Goal: Information Seeking & Learning: Learn about a topic

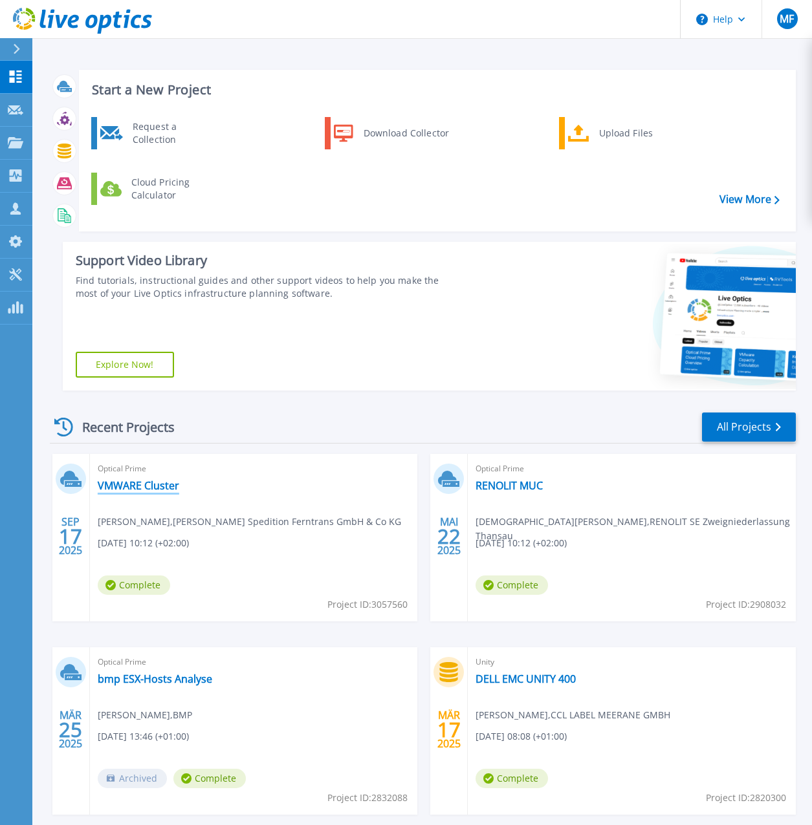
click at [158, 485] on link "VMWARE Cluster" at bounding box center [138, 485] width 81 height 13
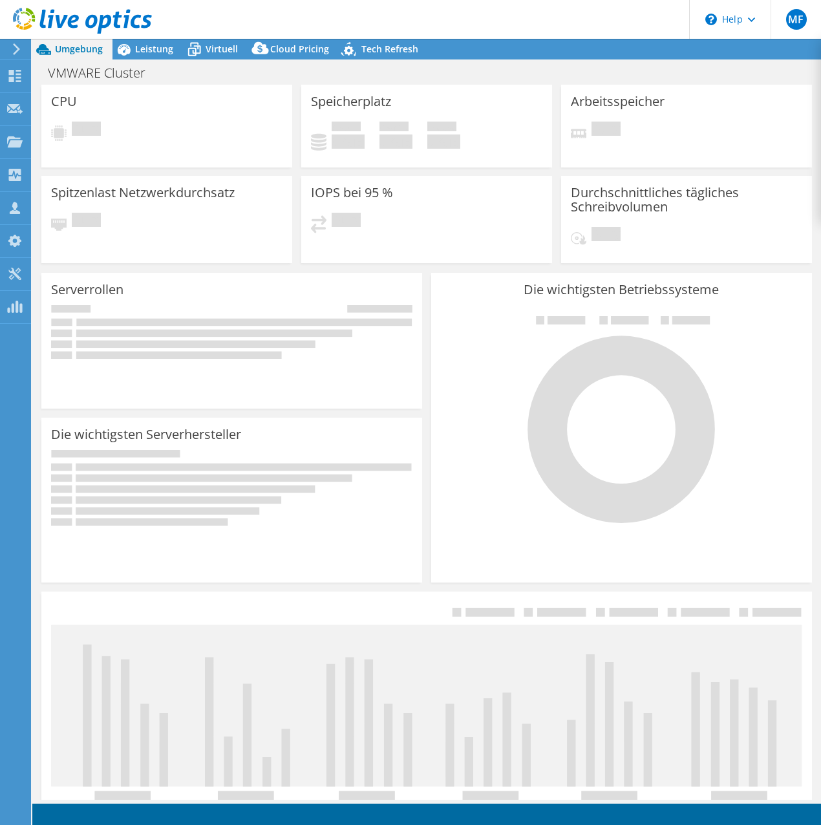
select select "USD"
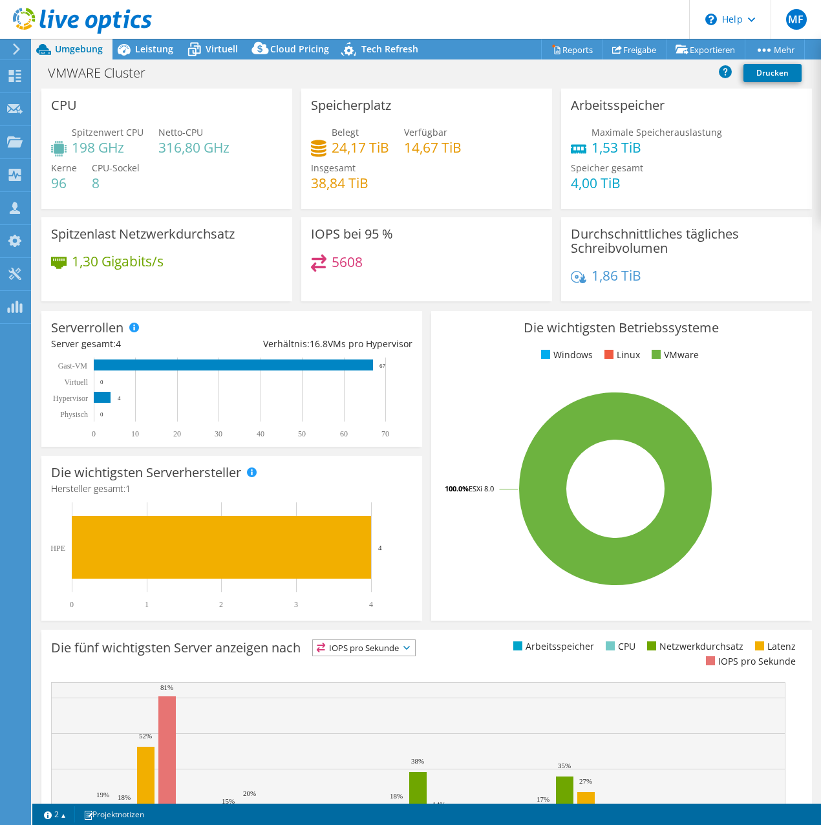
select select "EUFrankfurt"
select select "EUR"
click at [441, 378] on rect at bounding box center [616, 489] width 350 height 226
click at [150, 54] on span "Leistung" at bounding box center [154, 49] width 38 height 12
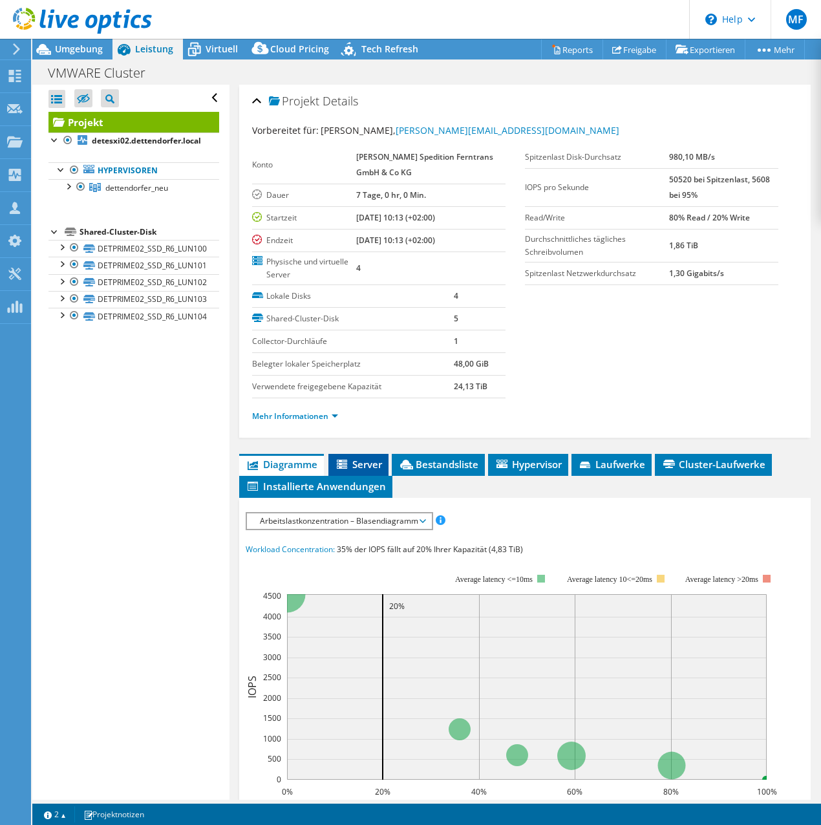
click at [373, 464] on span "Server" at bounding box center [358, 464] width 47 height 13
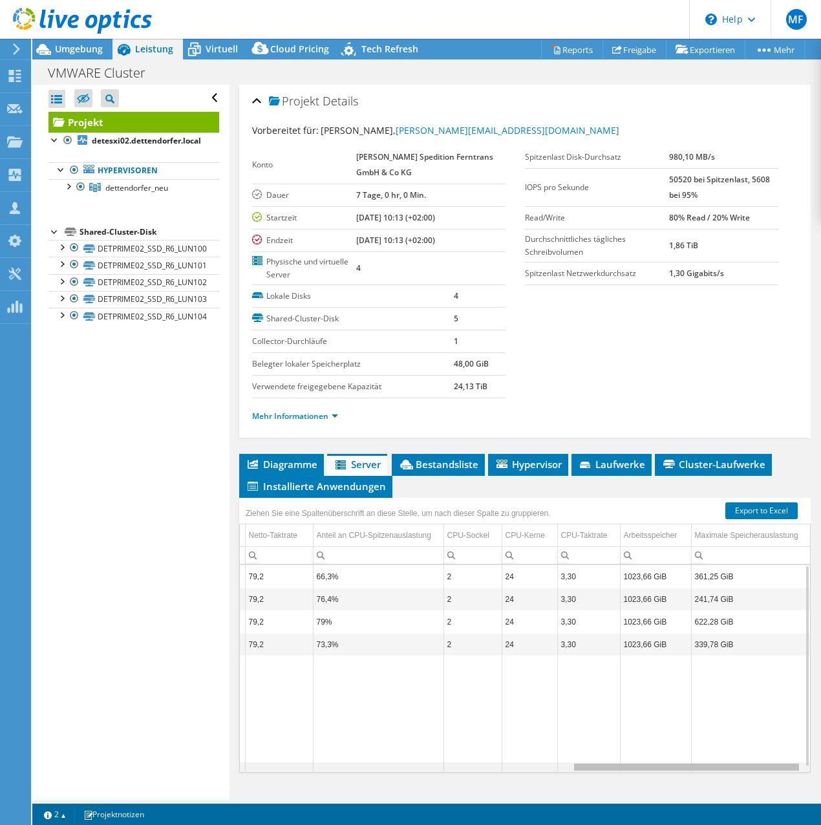
scroll to position [0, 819]
drag, startPoint x: 368, startPoint y: 770, endPoint x: 704, endPoint y: 761, distance: 335.8
click at [704, 761] on body "MF Teammitglied [PERSON_NAME] [PERSON_NAME][EMAIL_ADDRESS][DOMAIN_NAME] ACP IT …" at bounding box center [410, 412] width 821 height 825
click at [81, 47] on span "Umgebung" at bounding box center [79, 49] width 48 height 12
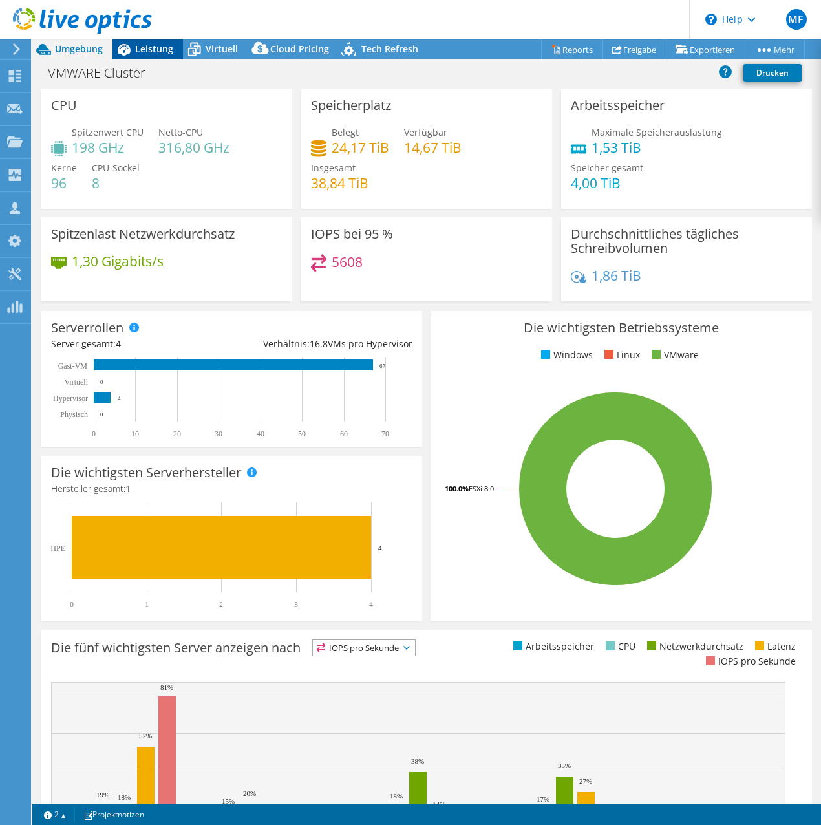
click at [164, 57] on div "Leistung" at bounding box center [148, 49] width 71 height 21
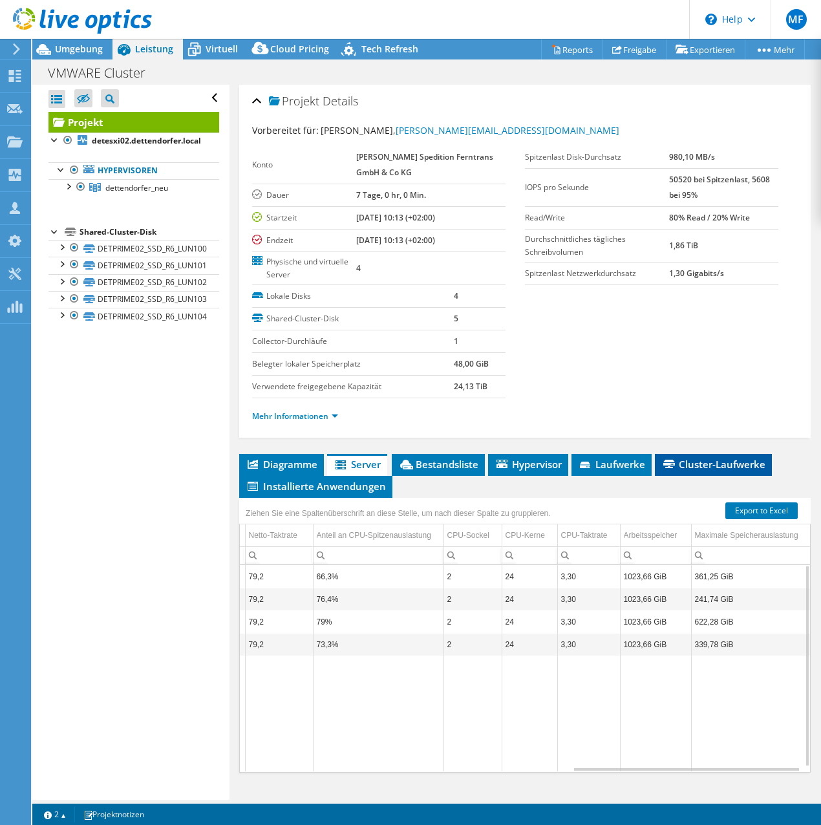
click at [715, 466] on span "Cluster-Laufwerke" at bounding box center [714, 464] width 104 height 13
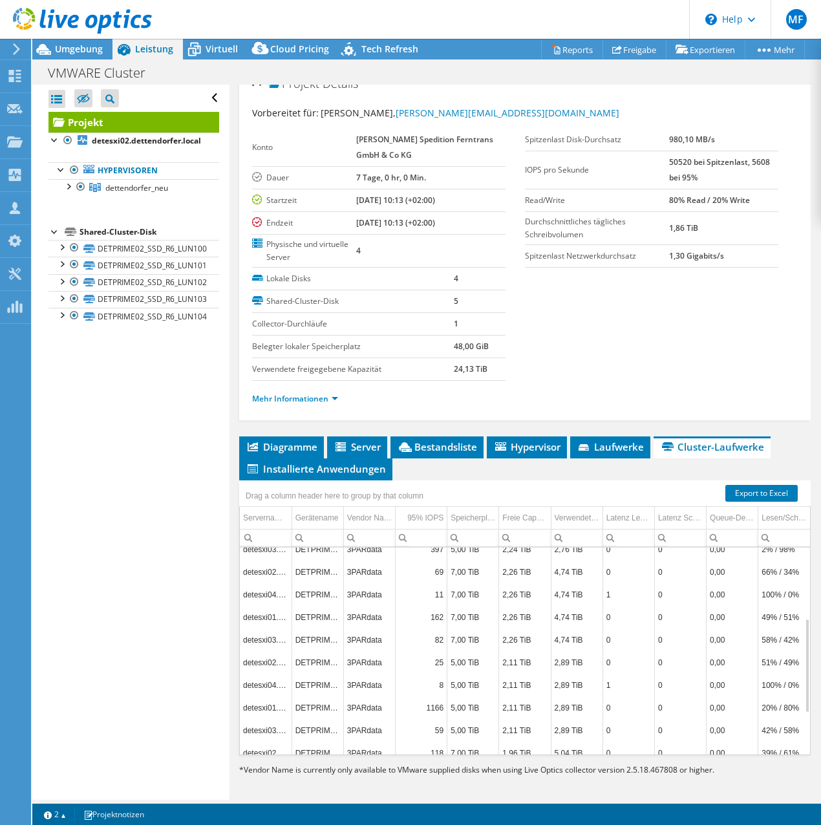
scroll to position [0, 0]
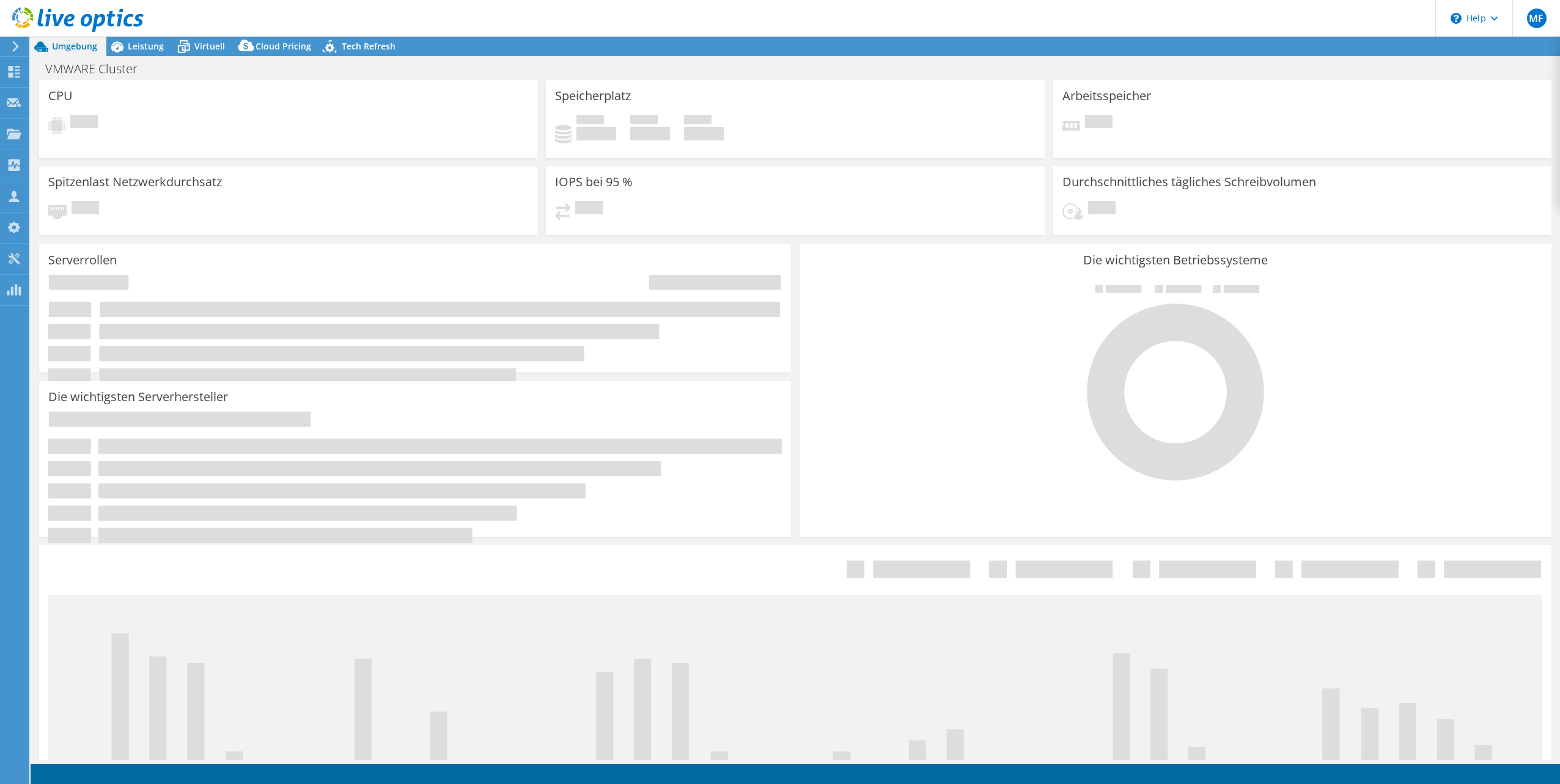
select select "EUFrankfurt"
select select "EUR"
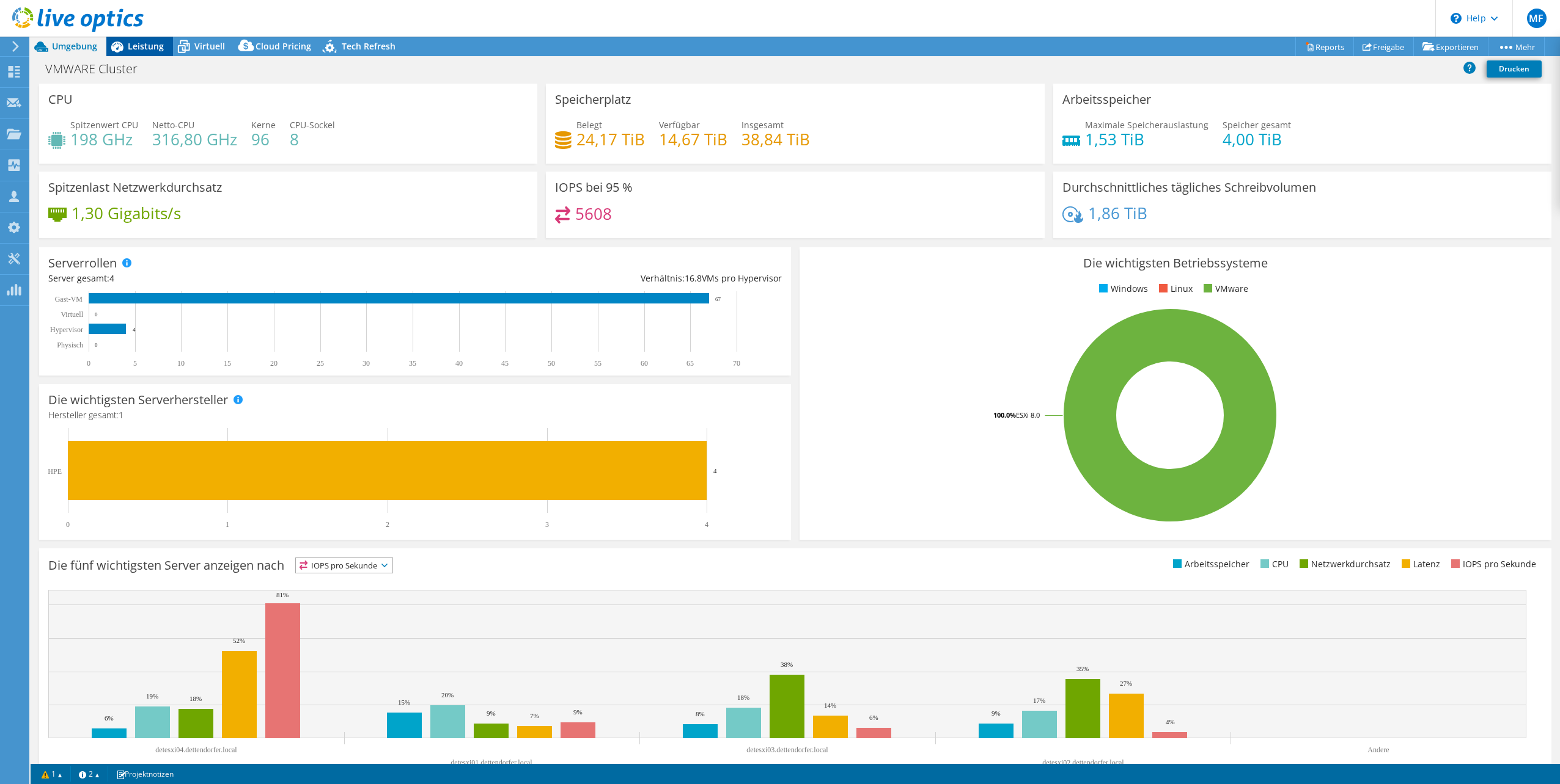
click at [134, 48] on span "Leistung" at bounding box center [146, 46] width 36 height 11
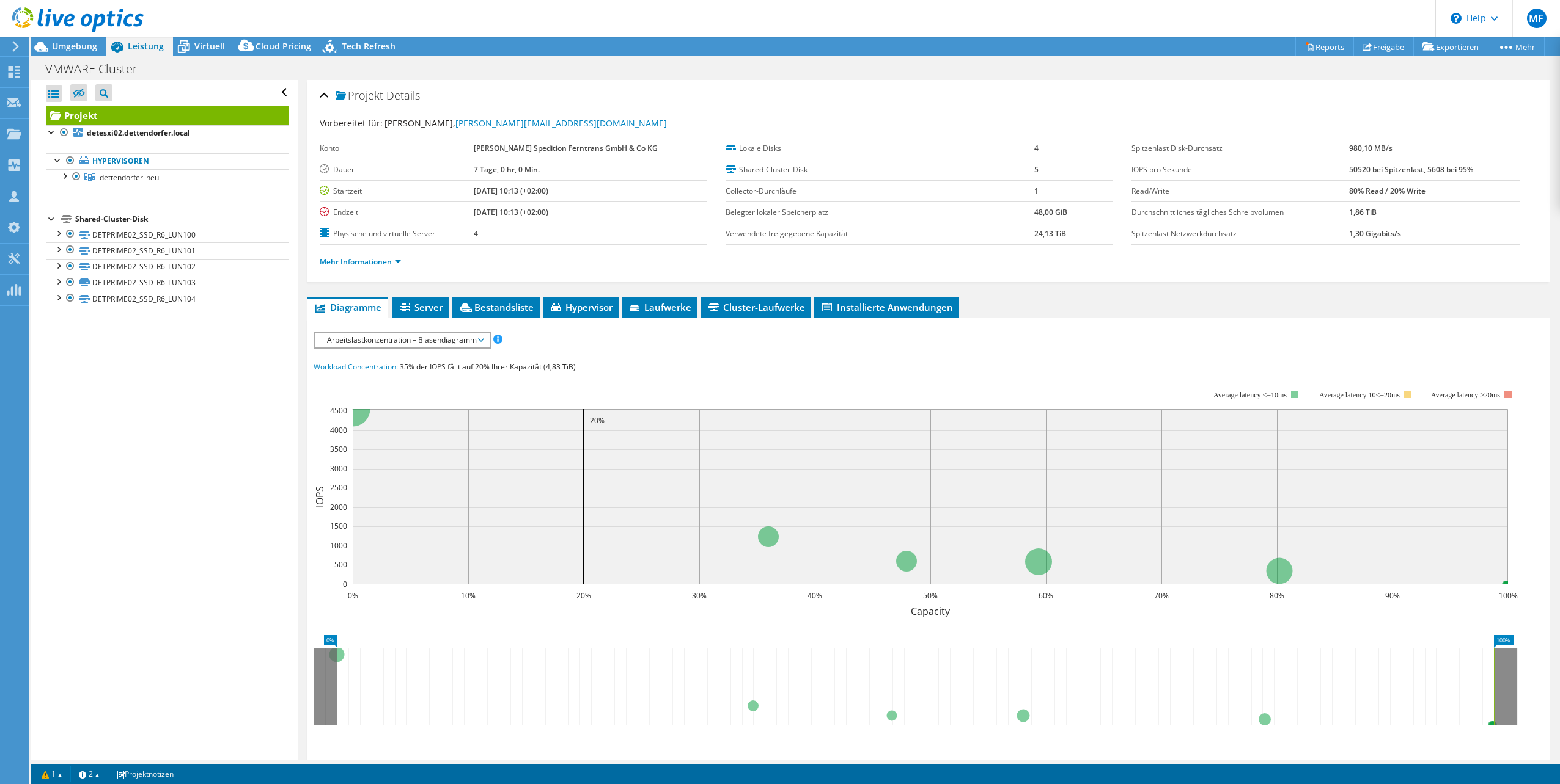
click at [401, 349] on div "IOPS pro Sekunde Disk-Durchsatz IO-Size Latenz Queue-Depth CPU-Prozentwert Arbe…" at bounding box center [929, 557] width 1230 height 452
click at [414, 332] on div "Arbeitslastkonzentration – Blasendiagramm IOPS pro Sekunde Disk-Durchsatz IO-Si…" at bounding box center [403, 340] width 178 height 17
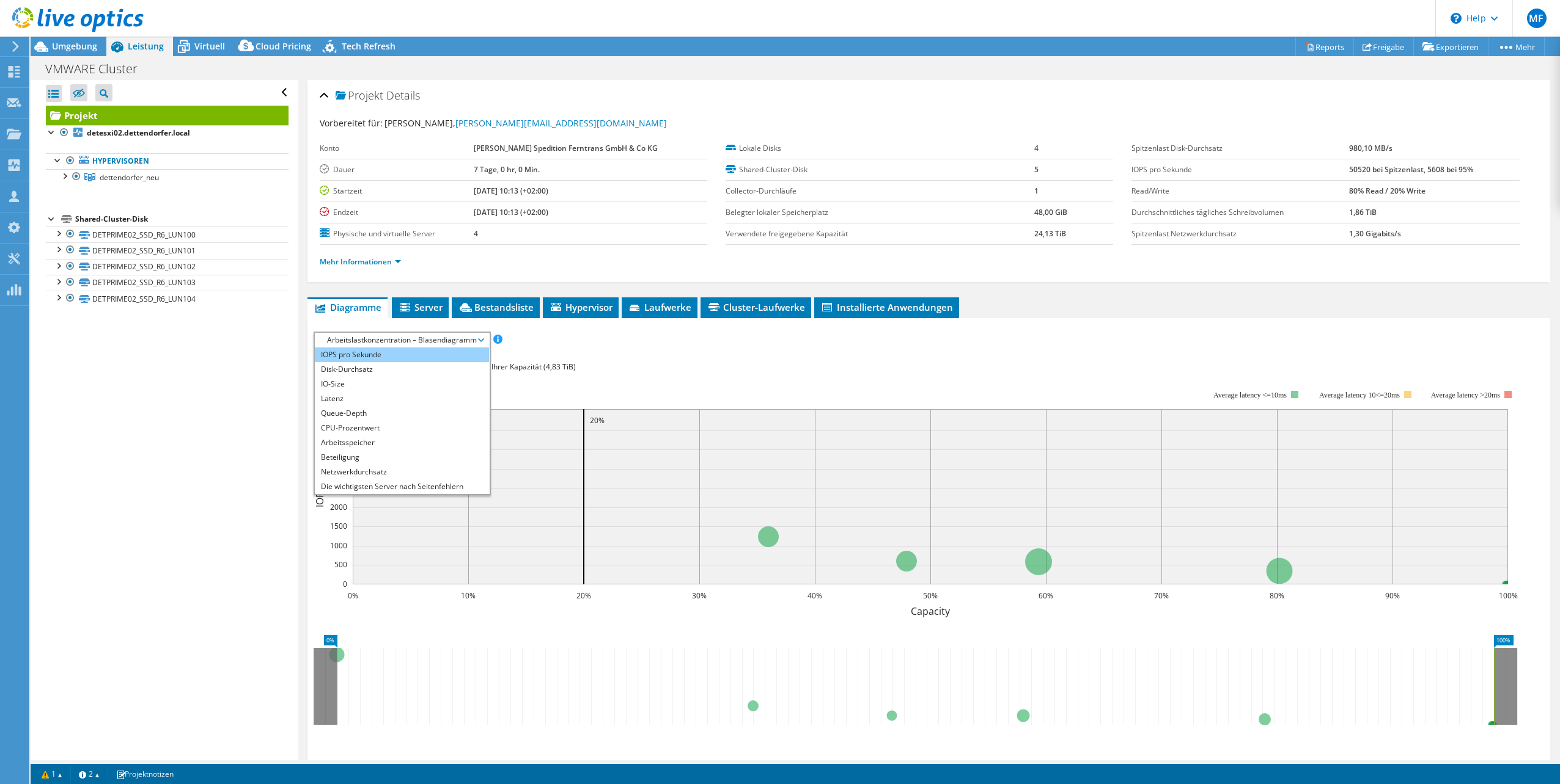
click at [369, 357] on li "IOPS pro Sekunde" at bounding box center [402, 355] width 174 height 15
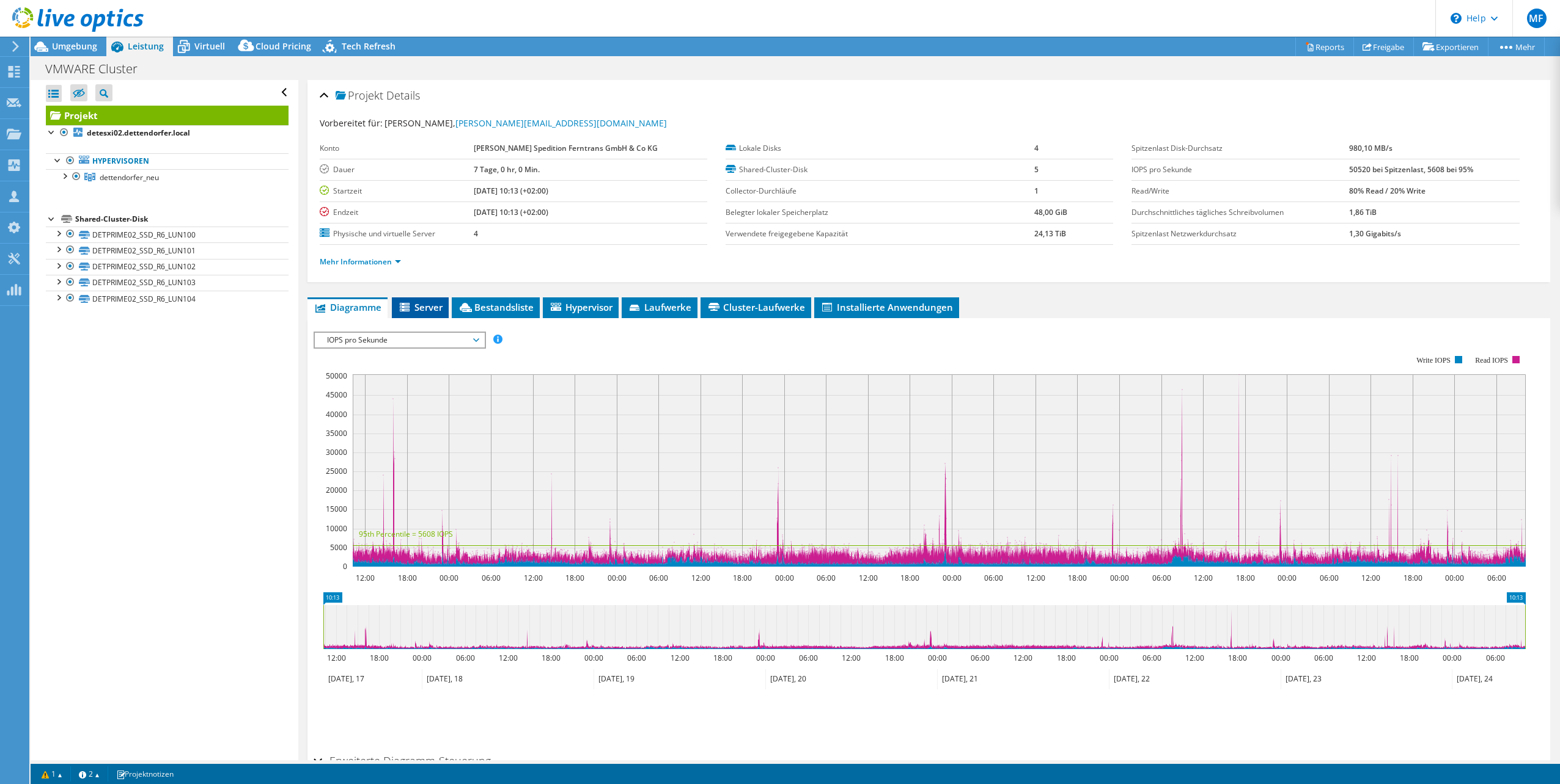
click at [413, 311] on span "Server" at bounding box center [420, 307] width 44 height 12
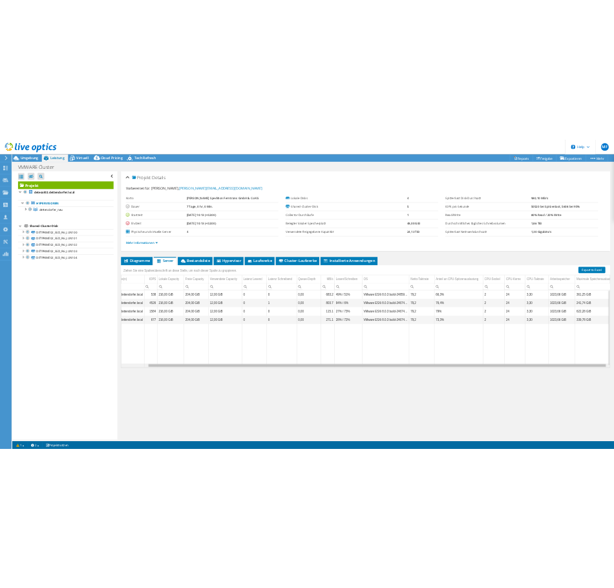
scroll to position [0, 76]
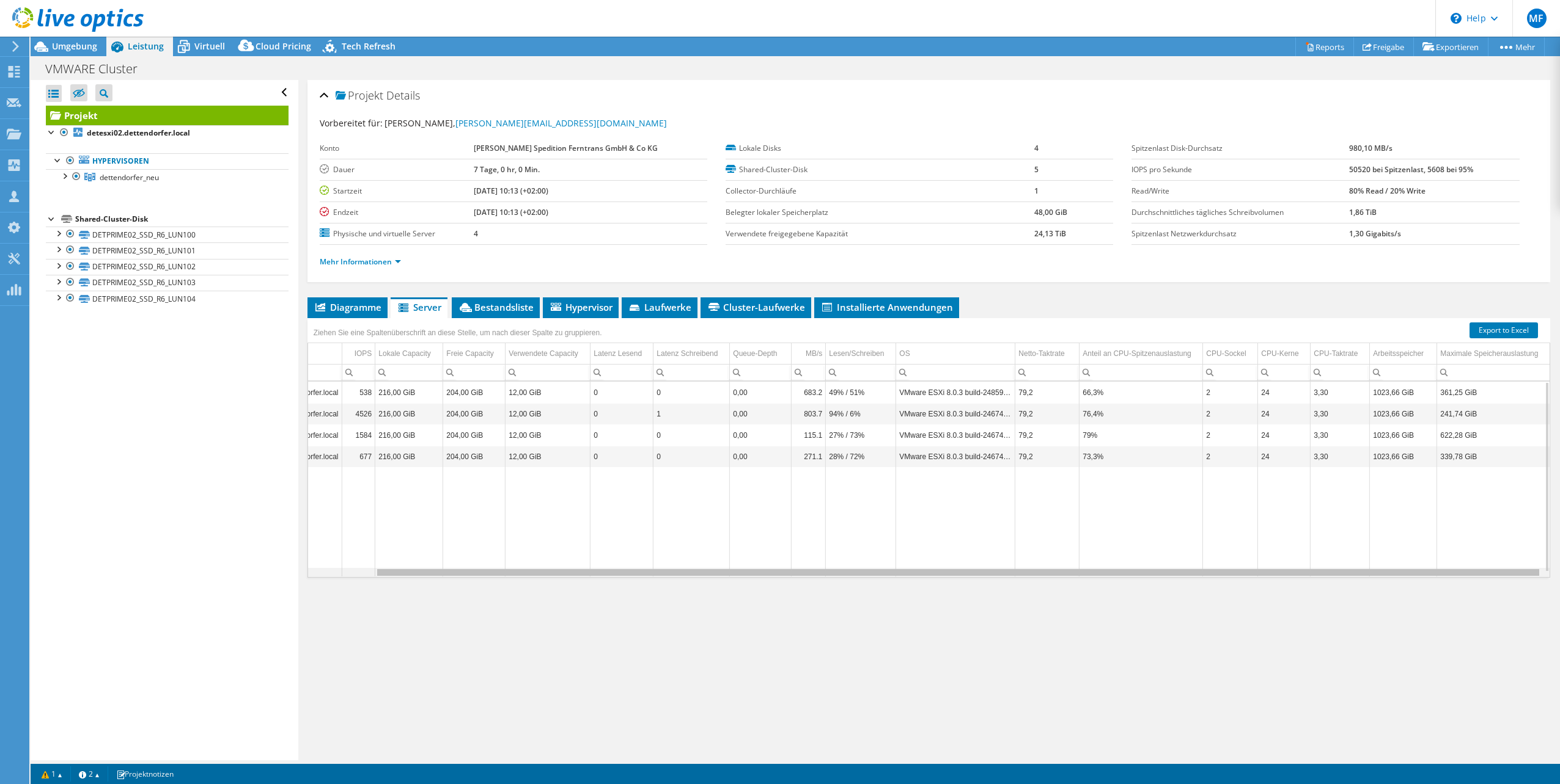
drag, startPoint x: 1231, startPoint y: 572, endPoint x: 1417, endPoint y: 580, distance: 186.2
click at [1417, 580] on body "MF Teammitglied [PERSON_NAME] [PERSON_NAME][EMAIL_ADDRESS][DOMAIN_NAME] ACP IT …" at bounding box center [780, 392] width 1560 height 784
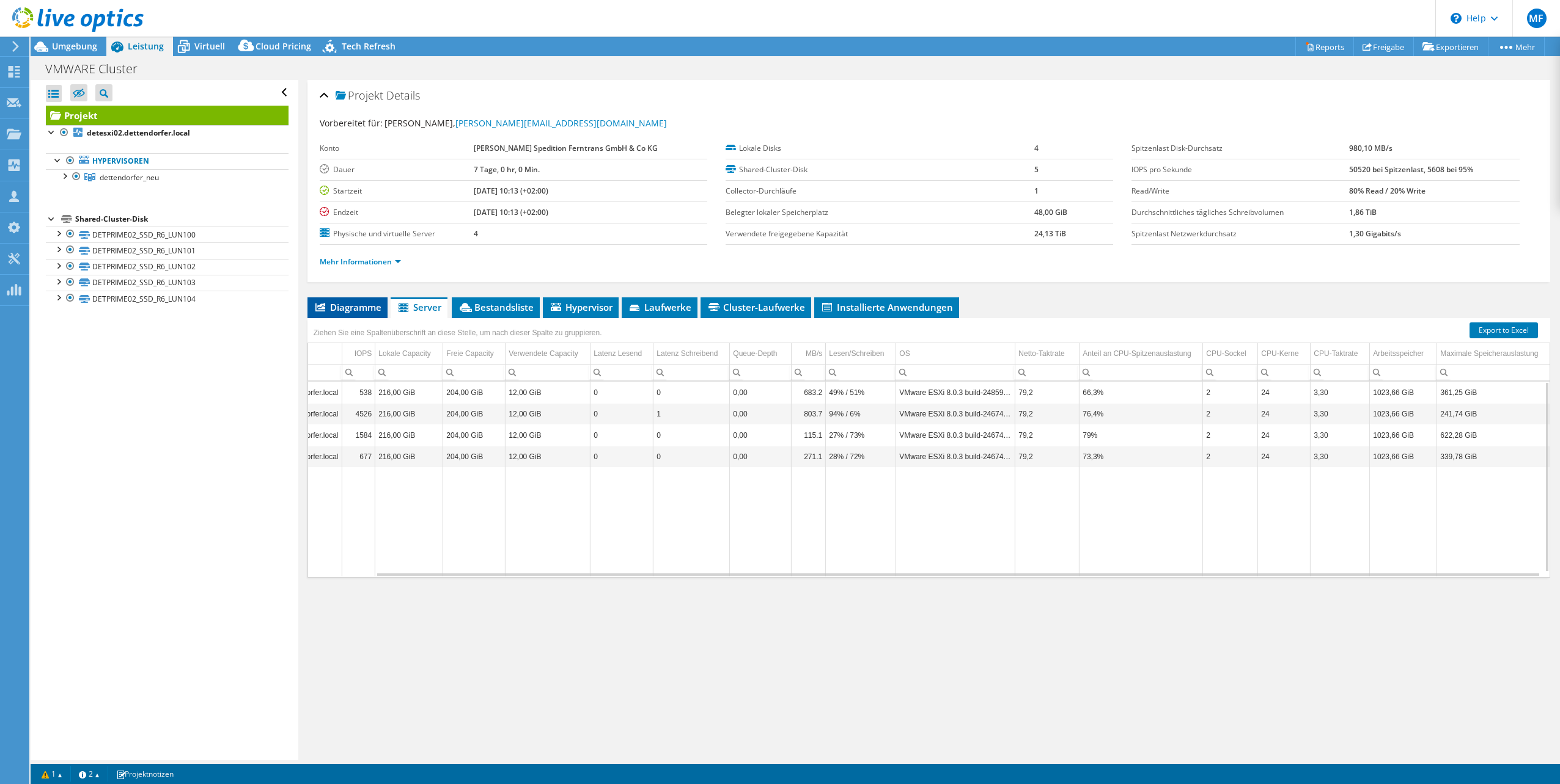
click at [373, 298] on li "Diagramme" at bounding box center [347, 308] width 80 height 21
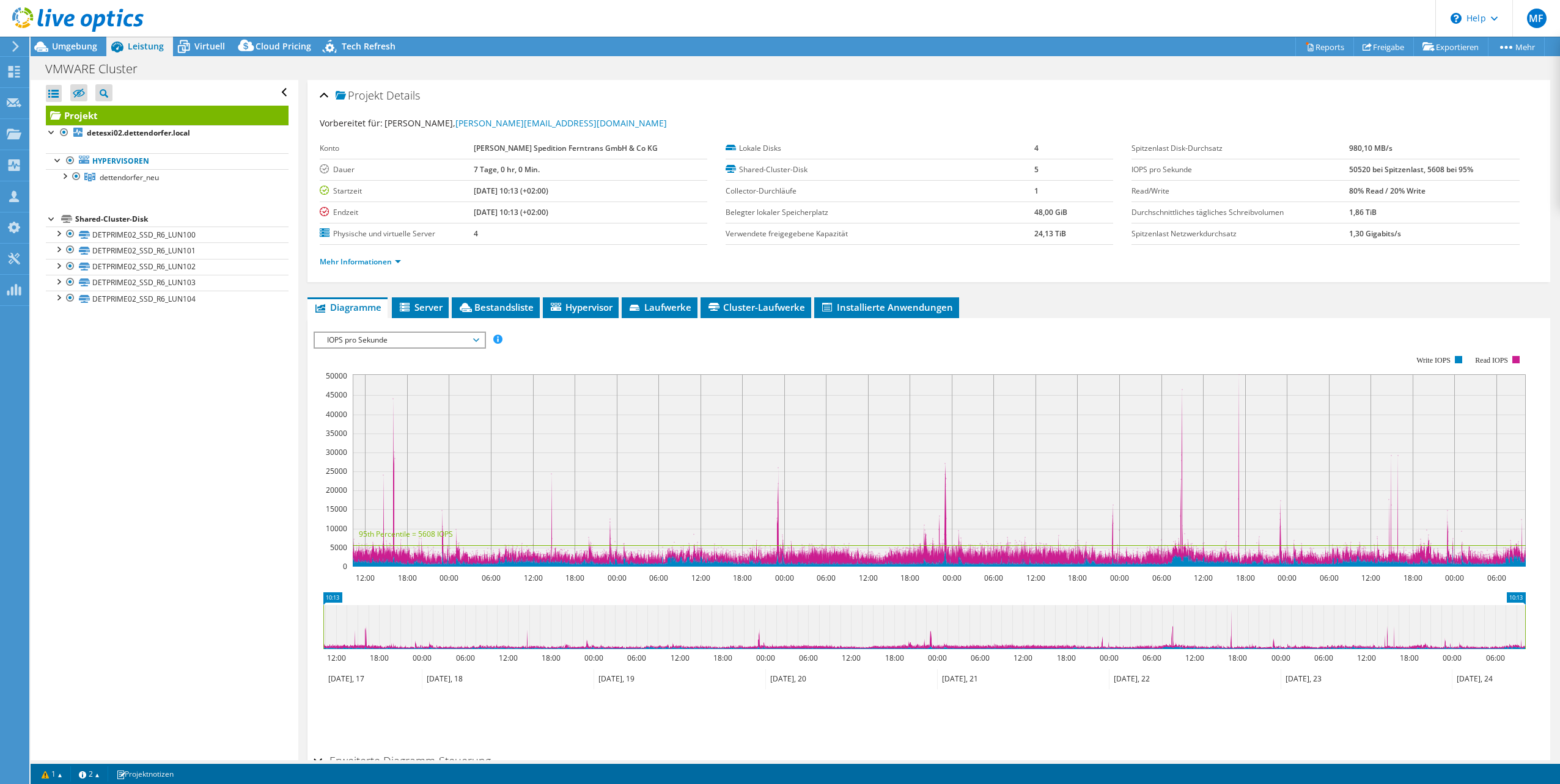
click at [401, 338] on span "IOPS pro Sekunde" at bounding box center [400, 341] width 157 height 15
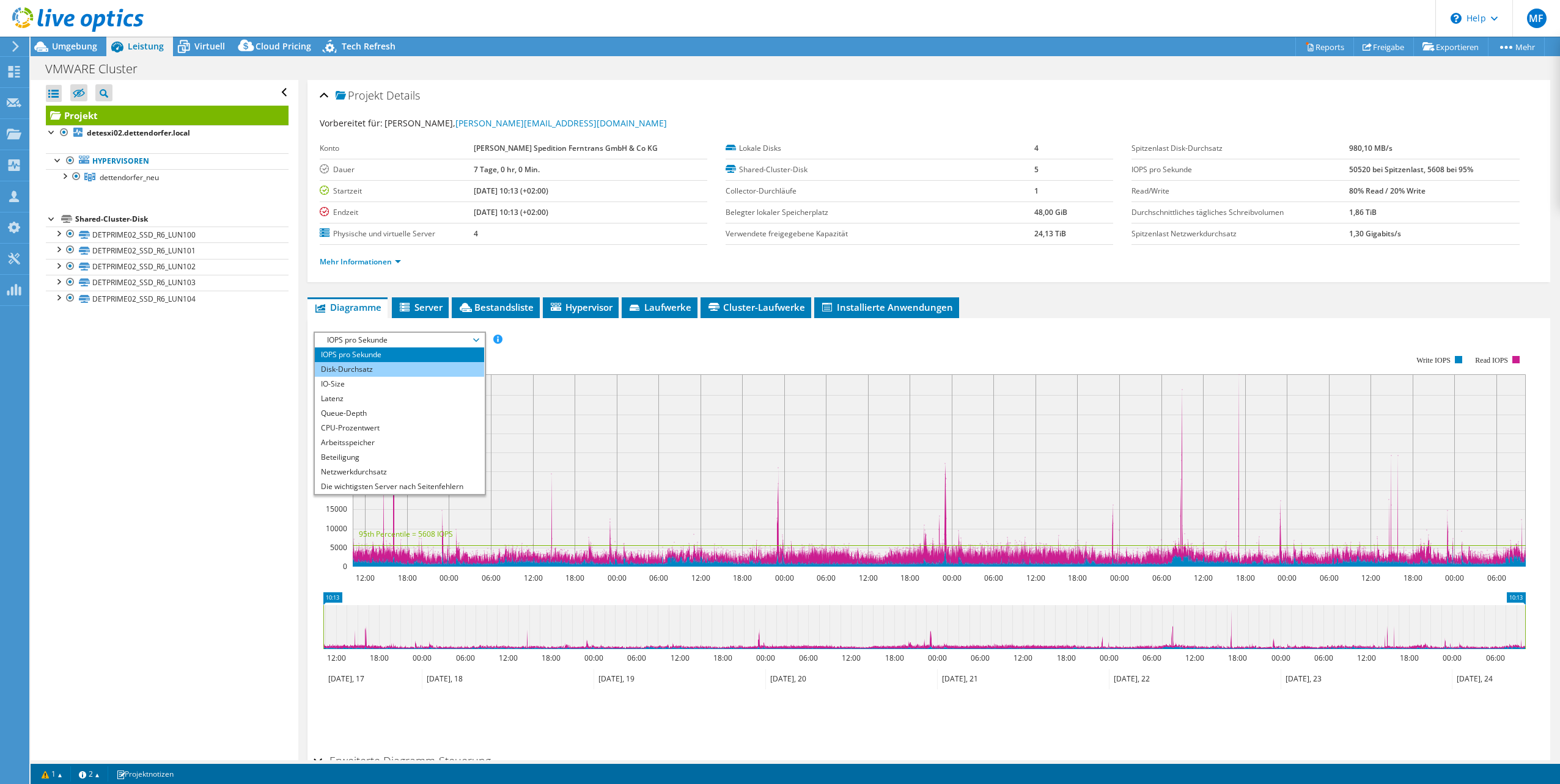
click at [392, 368] on li "Disk-Durchsatz" at bounding box center [399, 370] width 169 height 15
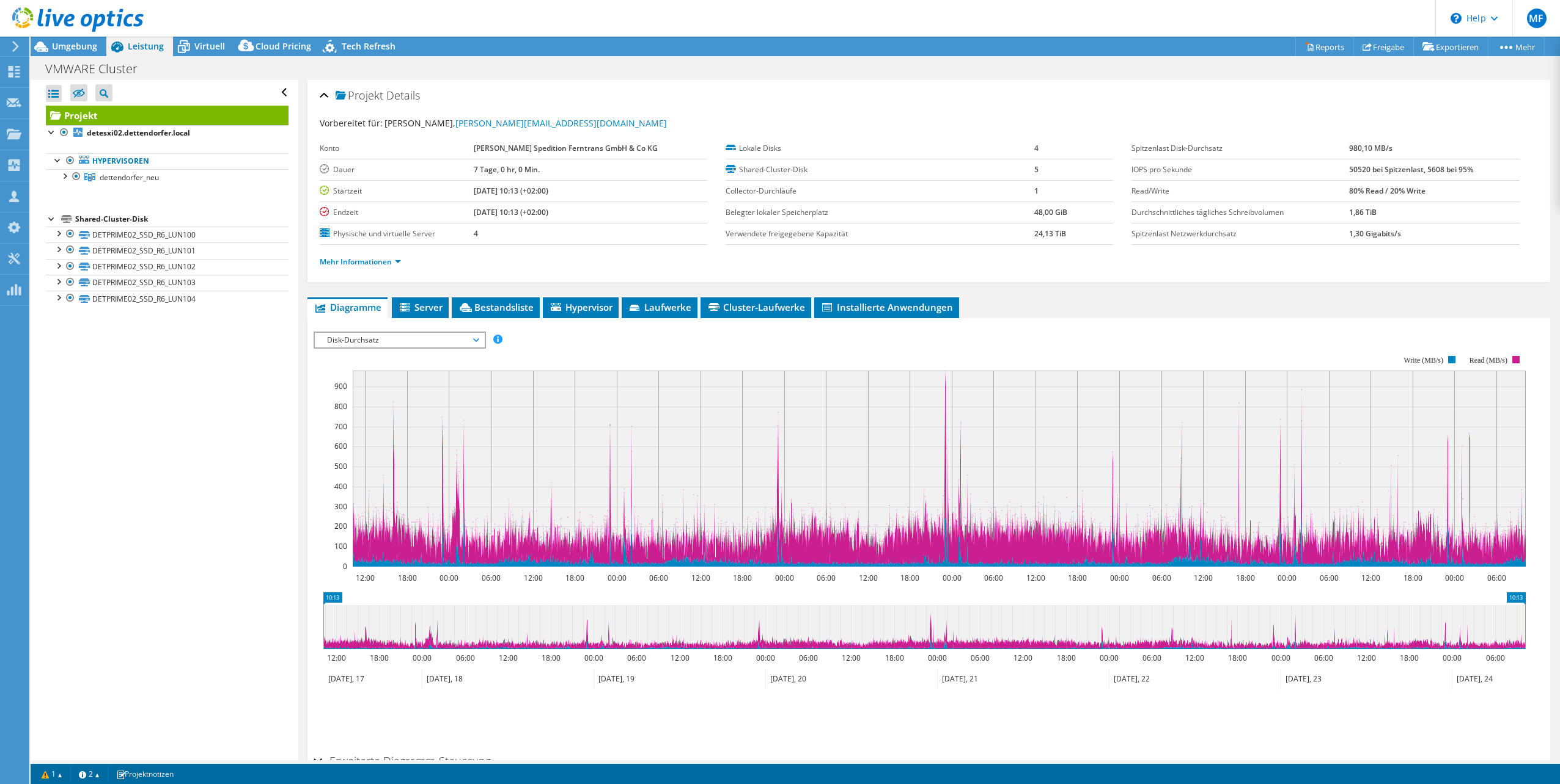
click at [413, 337] on span "Disk-Durchsatz" at bounding box center [400, 341] width 157 height 15
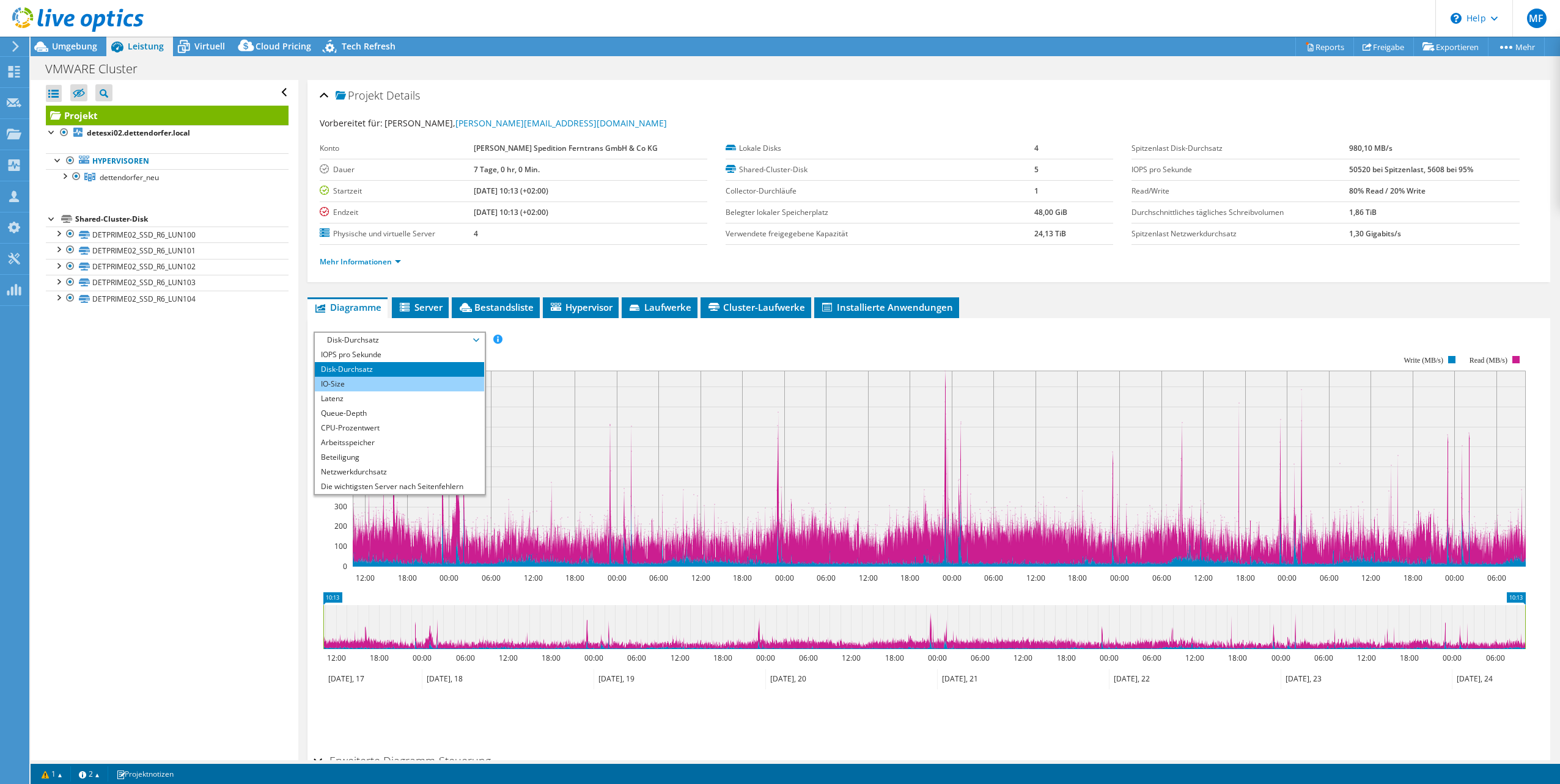
click at [370, 383] on li "IO-Size" at bounding box center [399, 384] width 169 height 15
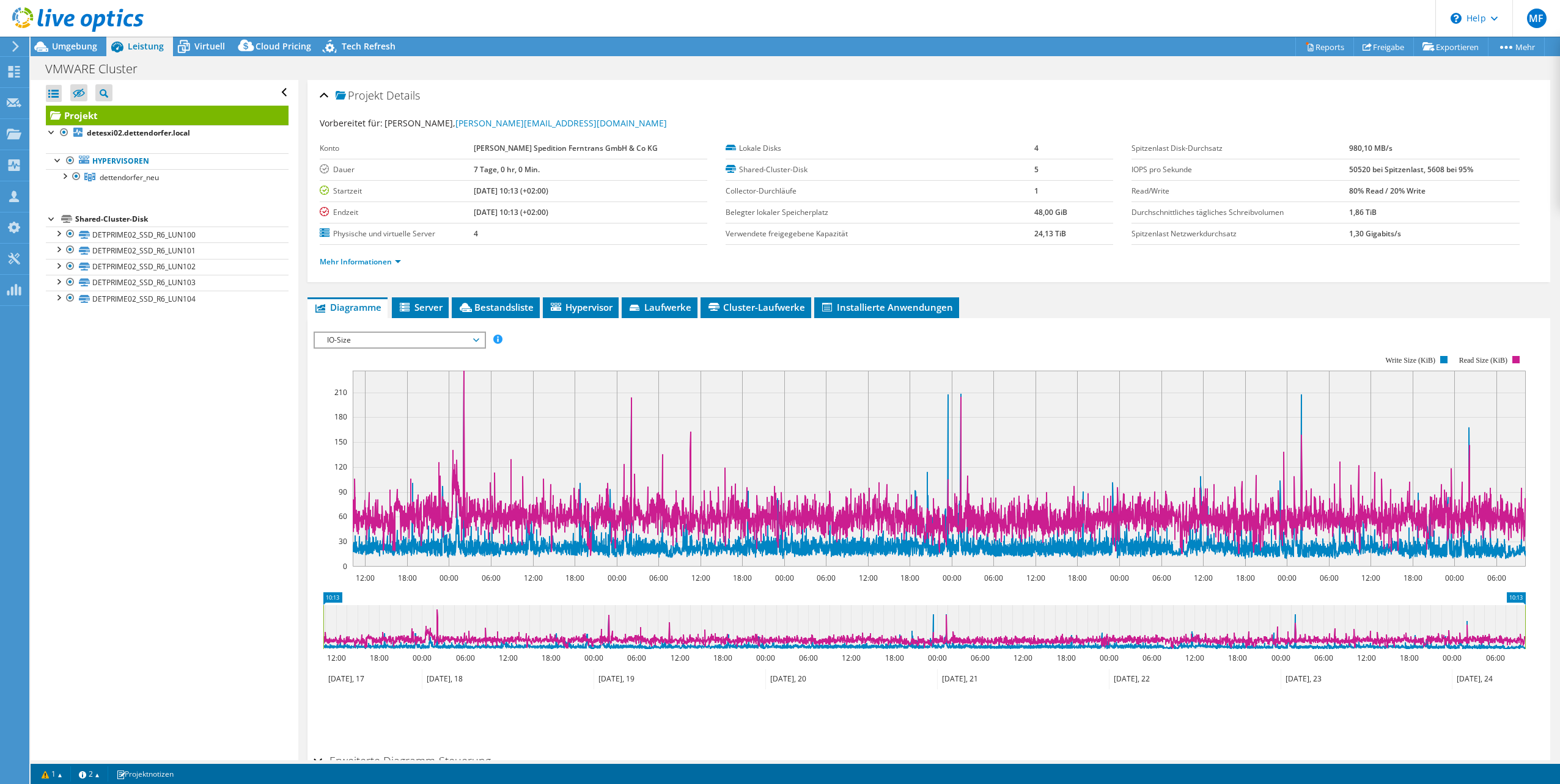
click at [431, 342] on span "IO-Size" at bounding box center [400, 341] width 157 height 15
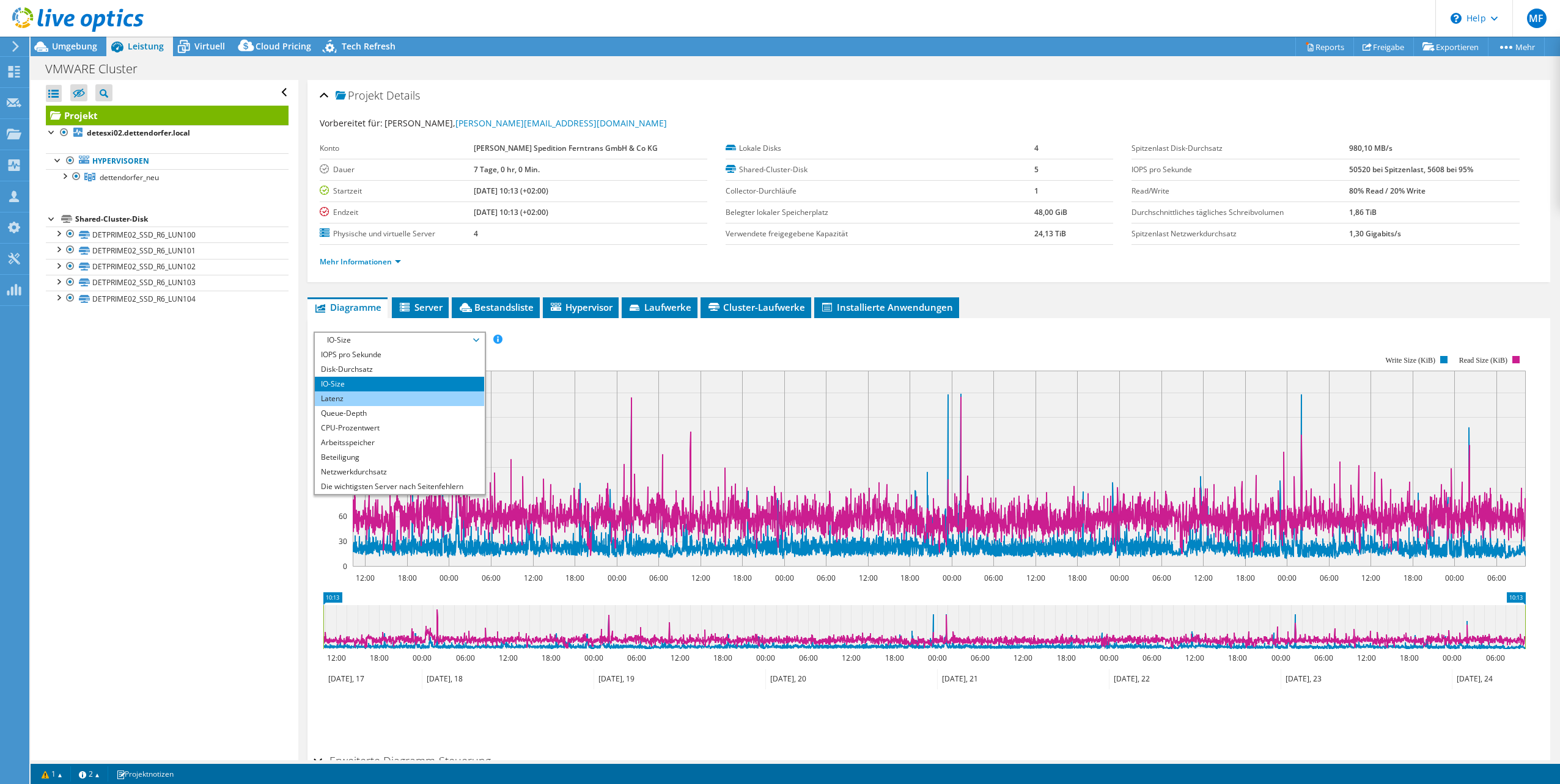
click at [360, 400] on li "Latenz" at bounding box center [399, 400] width 169 height 15
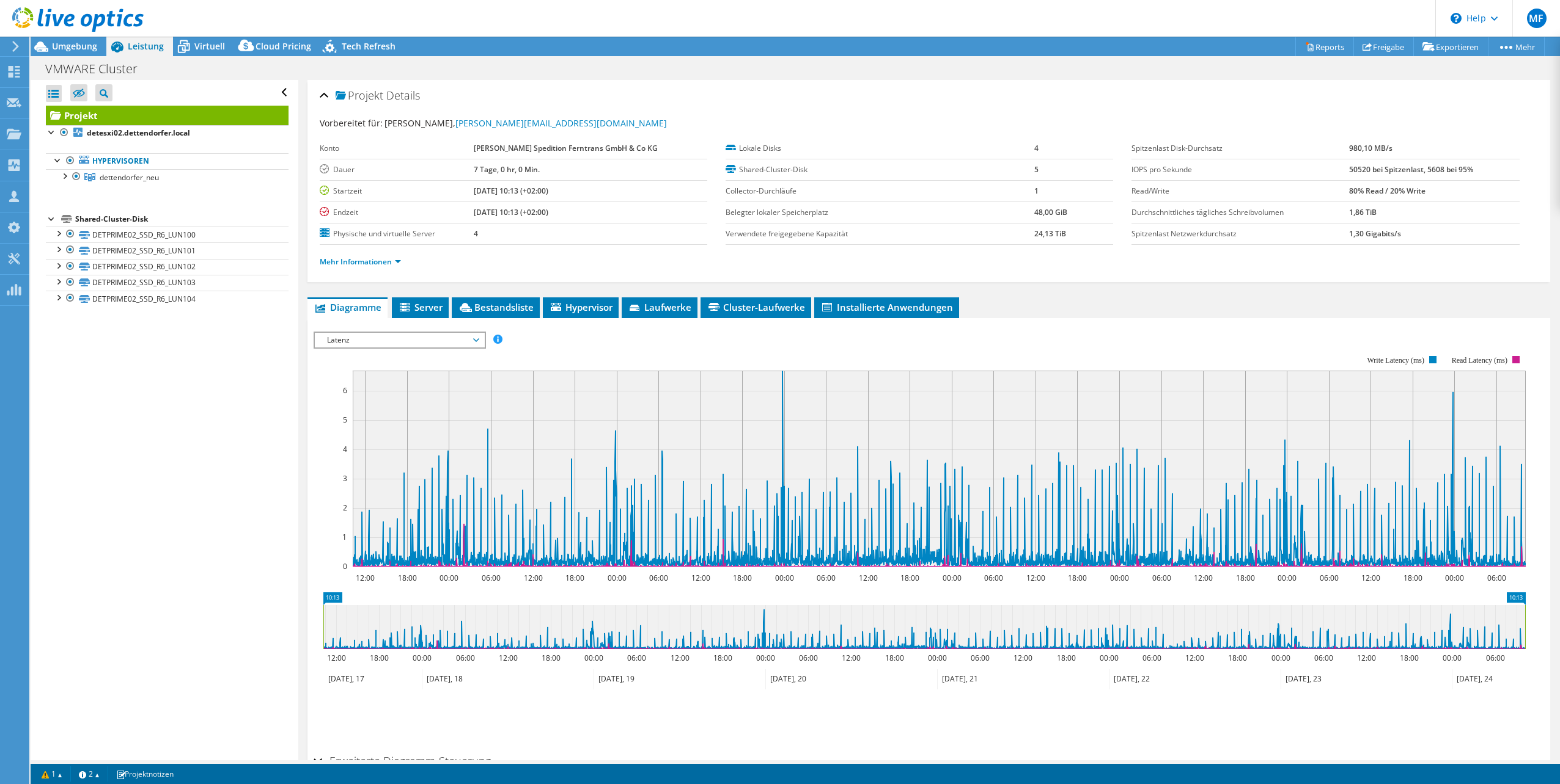
click at [463, 334] on span "Latenz" at bounding box center [400, 341] width 157 height 15
click at [467, 334] on span "Latenz" at bounding box center [400, 341] width 157 height 15
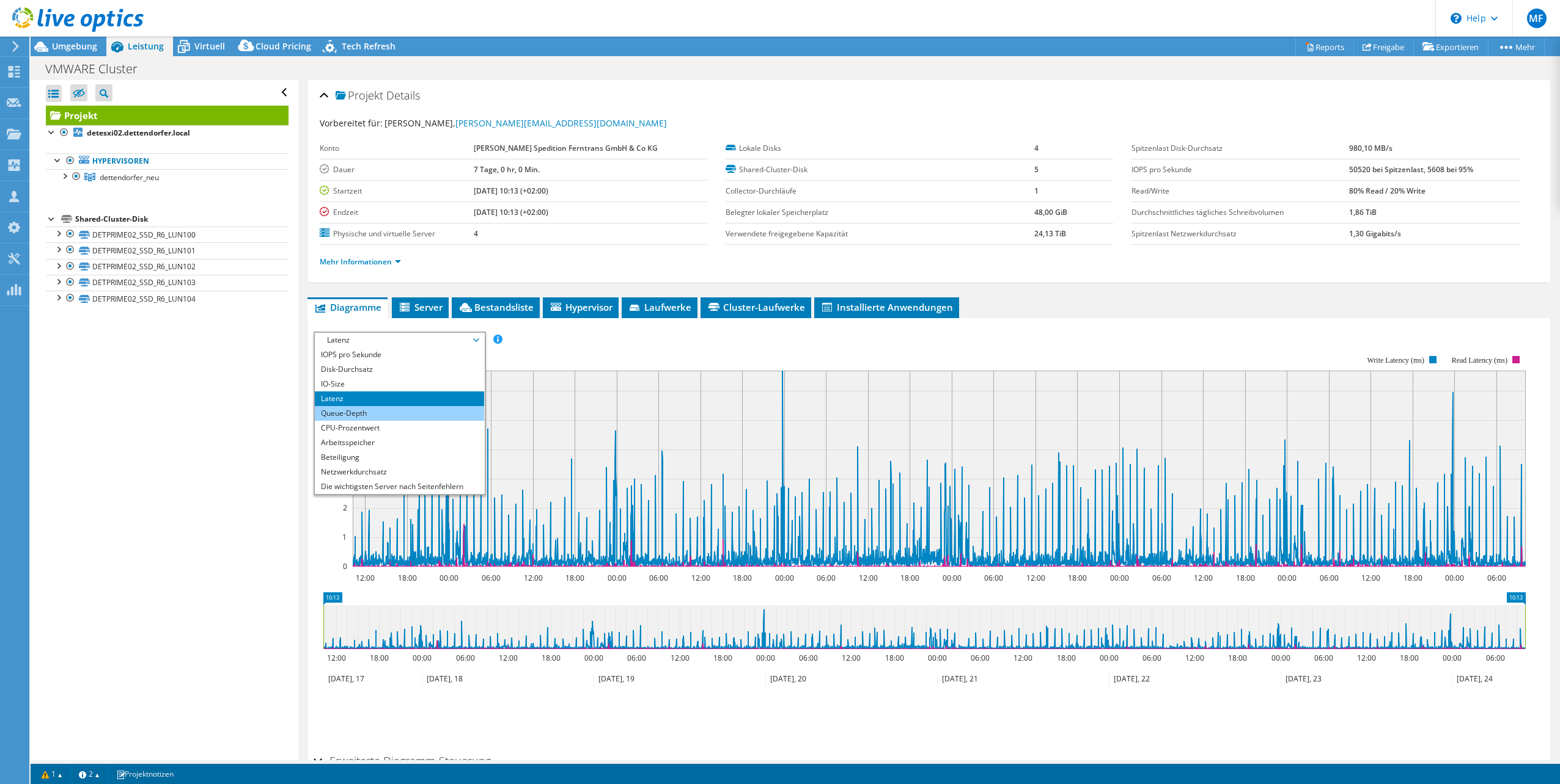
click at [374, 410] on li "Queue-Depth" at bounding box center [399, 414] width 169 height 15
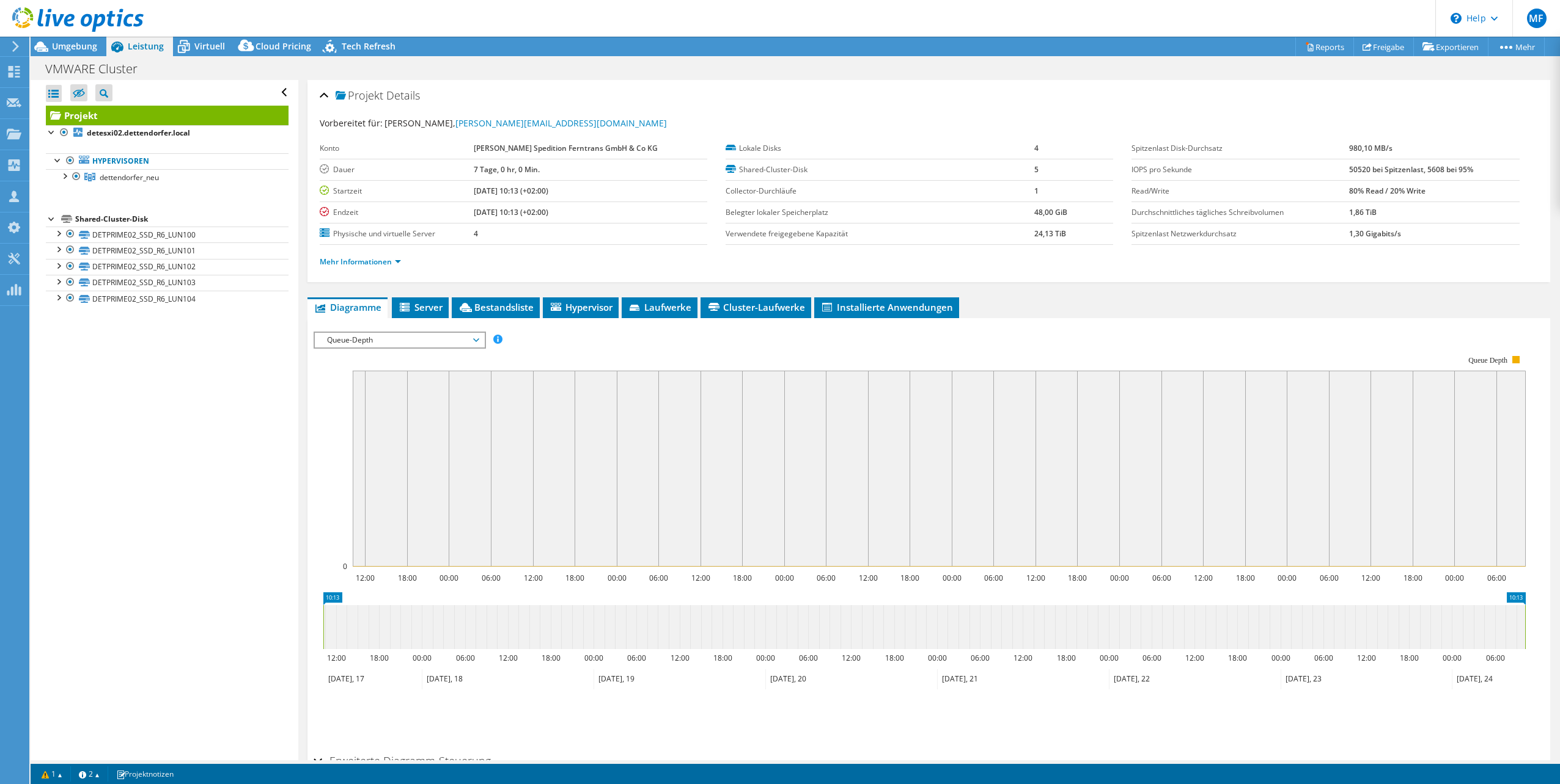
click at [391, 338] on span "Queue-Depth" at bounding box center [400, 341] width 157 height 15
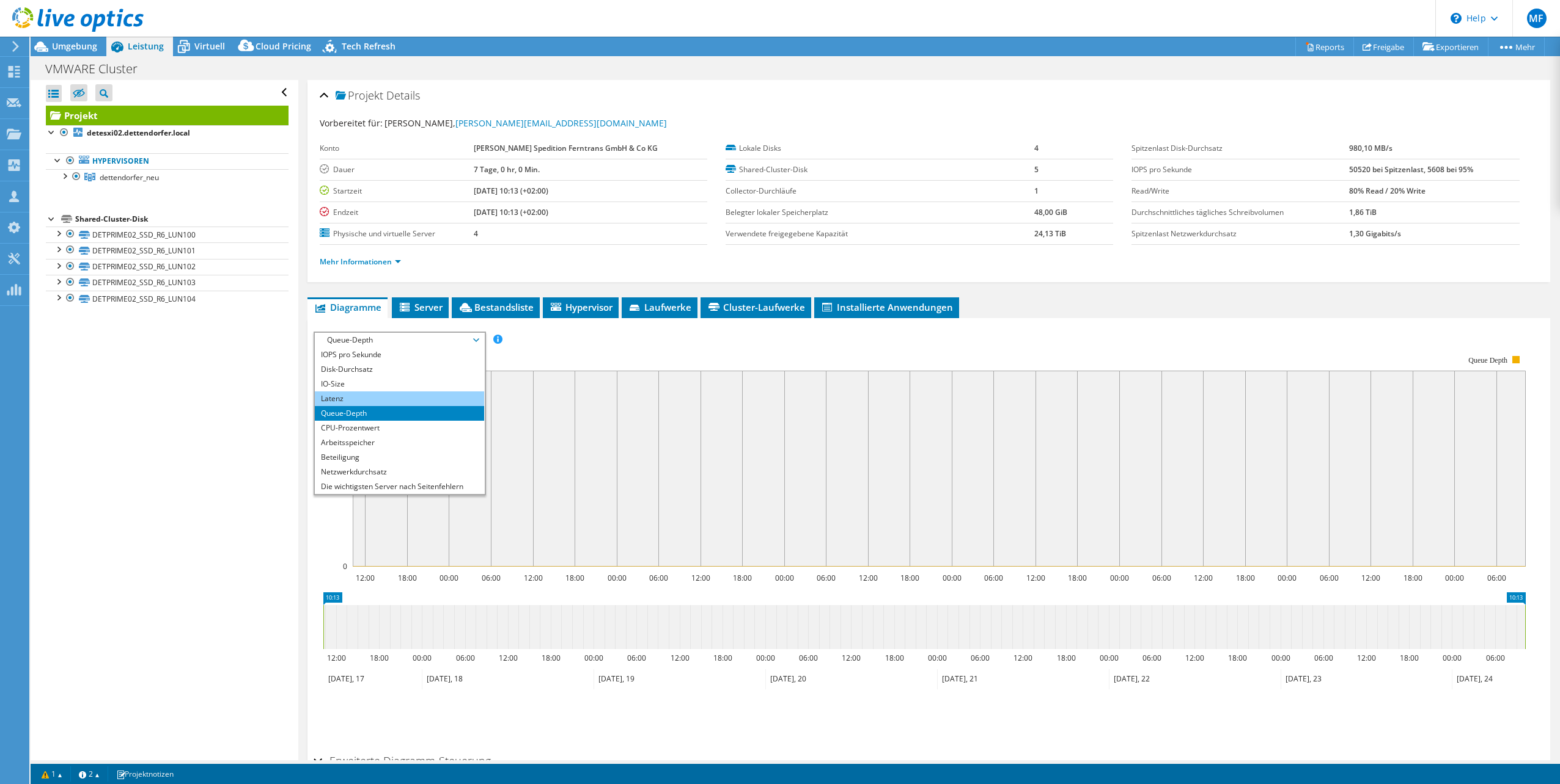
click at [340, 393] on li "Latenz" at bounding box center [399, 400] width 169 height 15
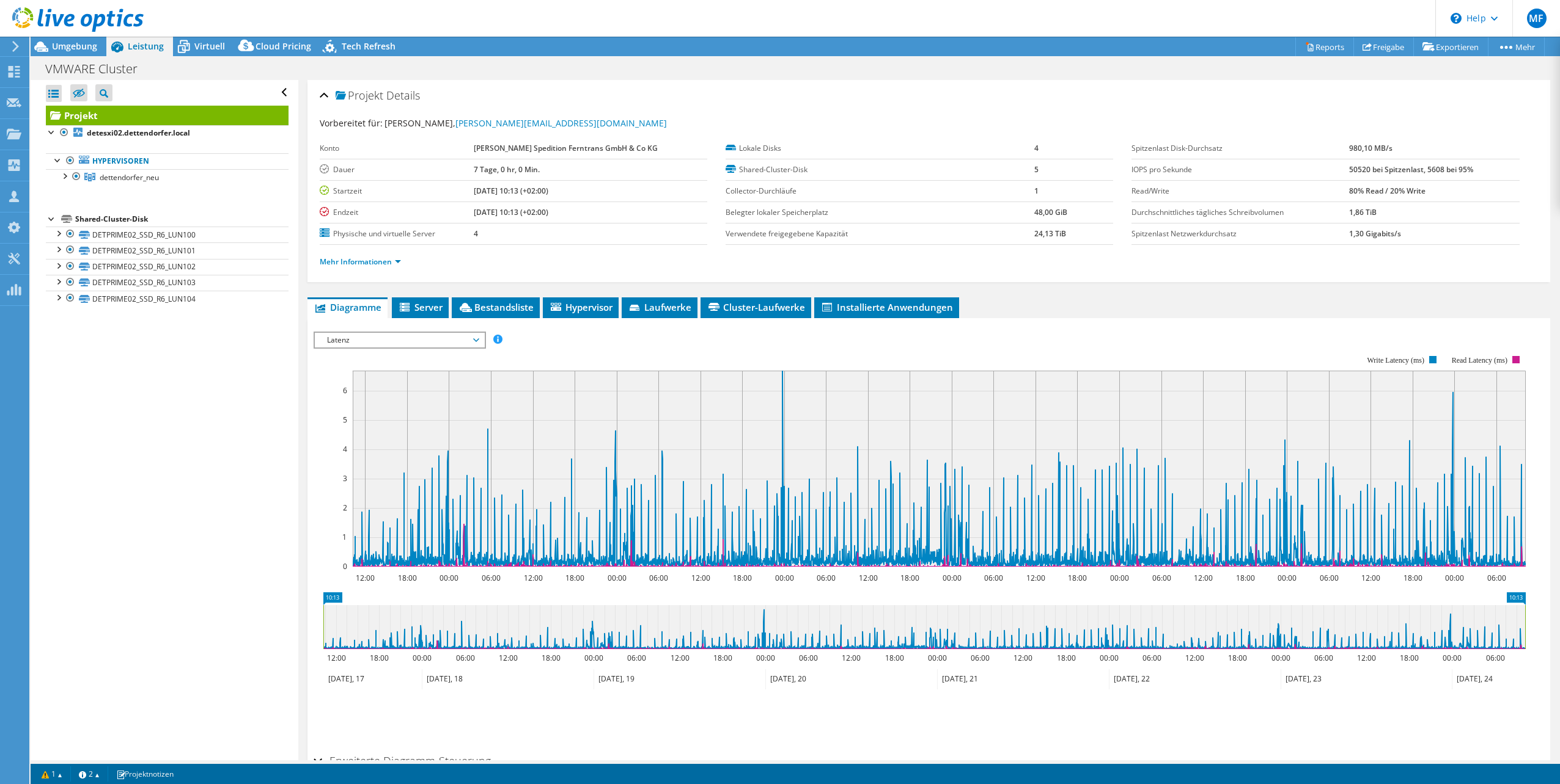
click at [390, 333] on span "Latenz" at bounding box center [400, 341] width 157 height 15
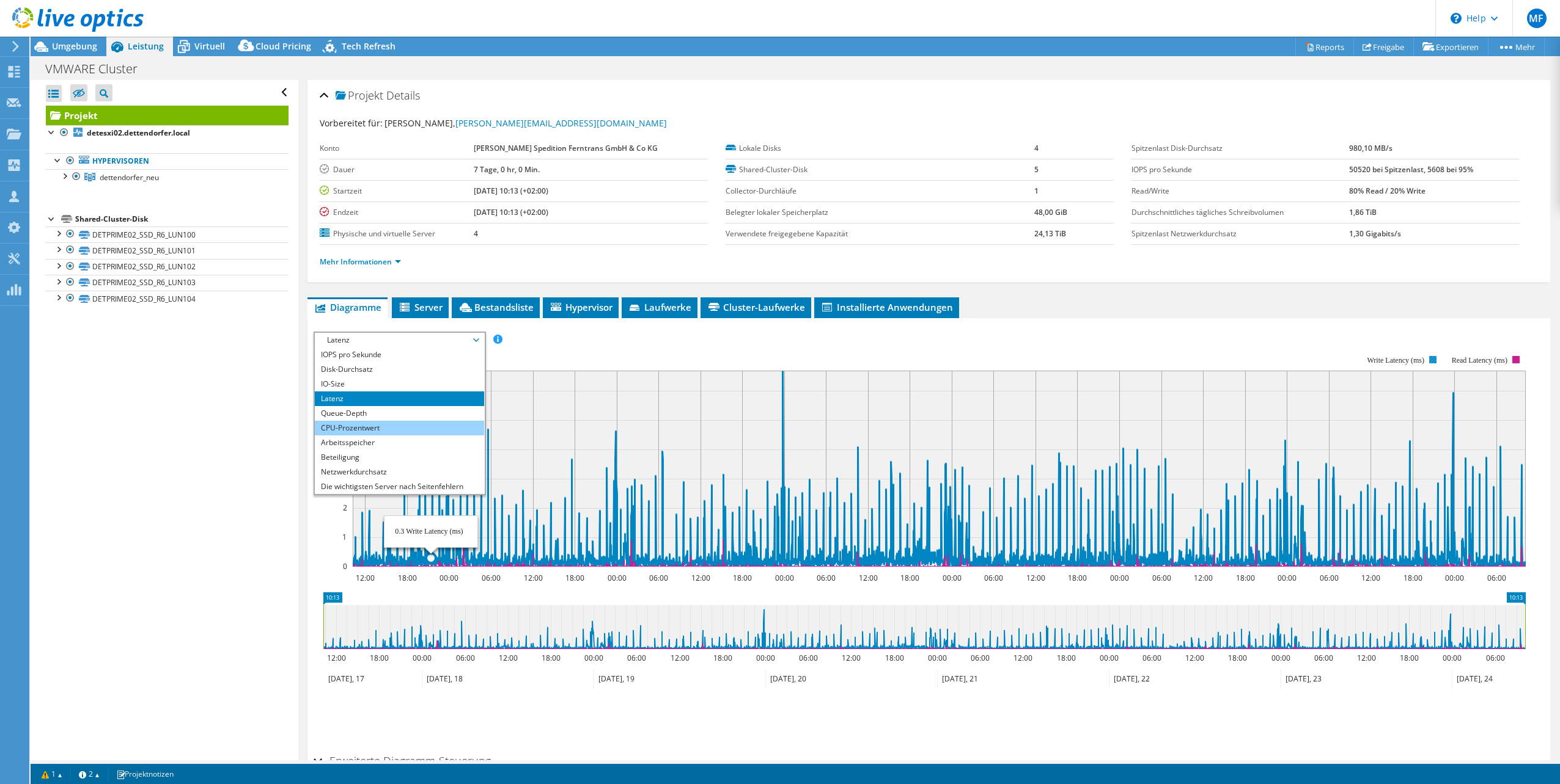
click at [405, 435] on li "CPU-Prozentwert" at bounding box center [399, 429] width 169 height 15
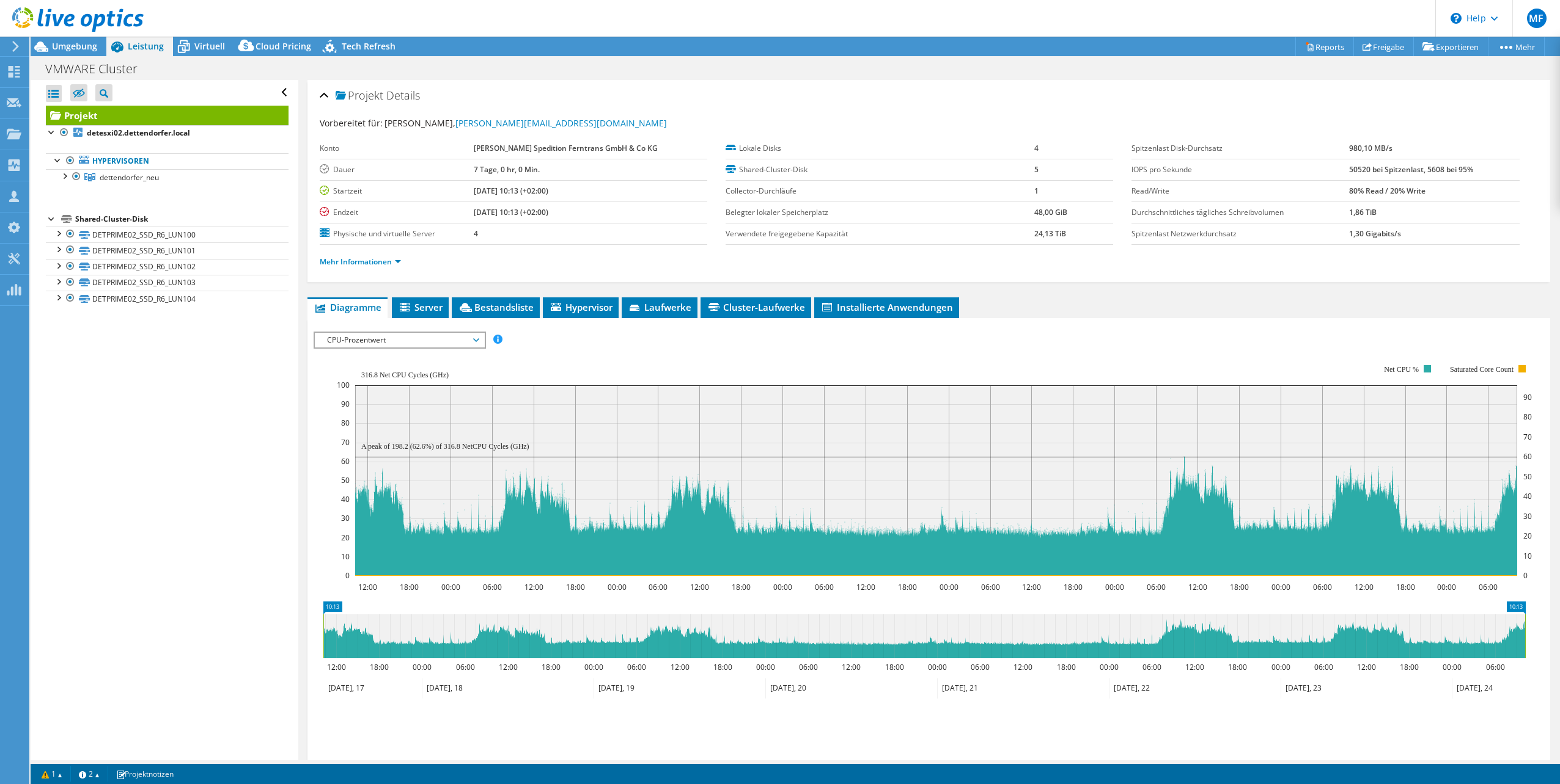
click at [384, 338] on span "CPU-Prozentwert" at bounding box center [400, 341] width 157 height 15
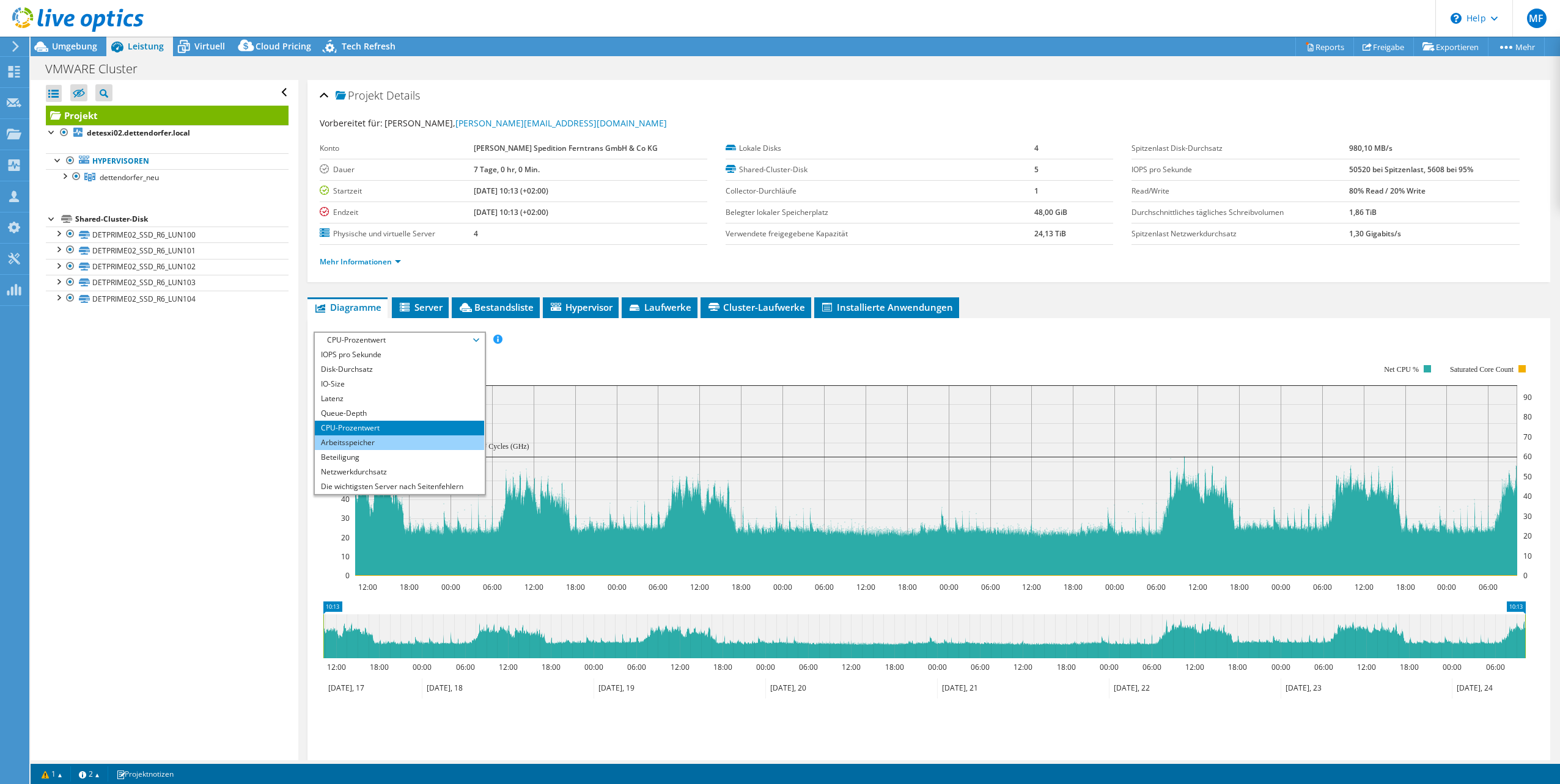
click at [374, 437] on li "Arbeitsspeicher" at bounding box center [399, 443] width 169 height 15
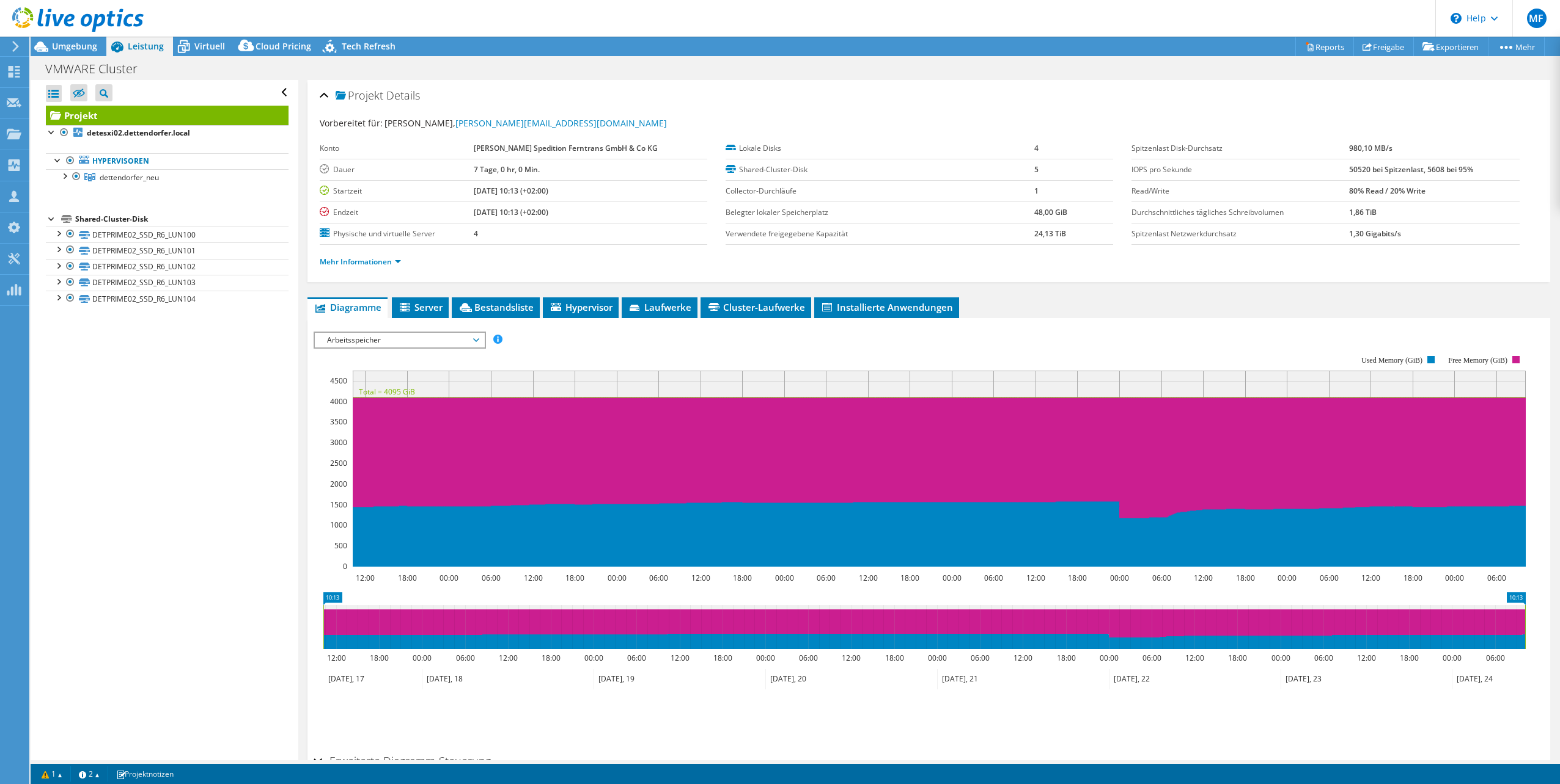
click at [461, 342] on span "Arbeitsspeicher" at bounding box center [400, 341] width 157 height 15
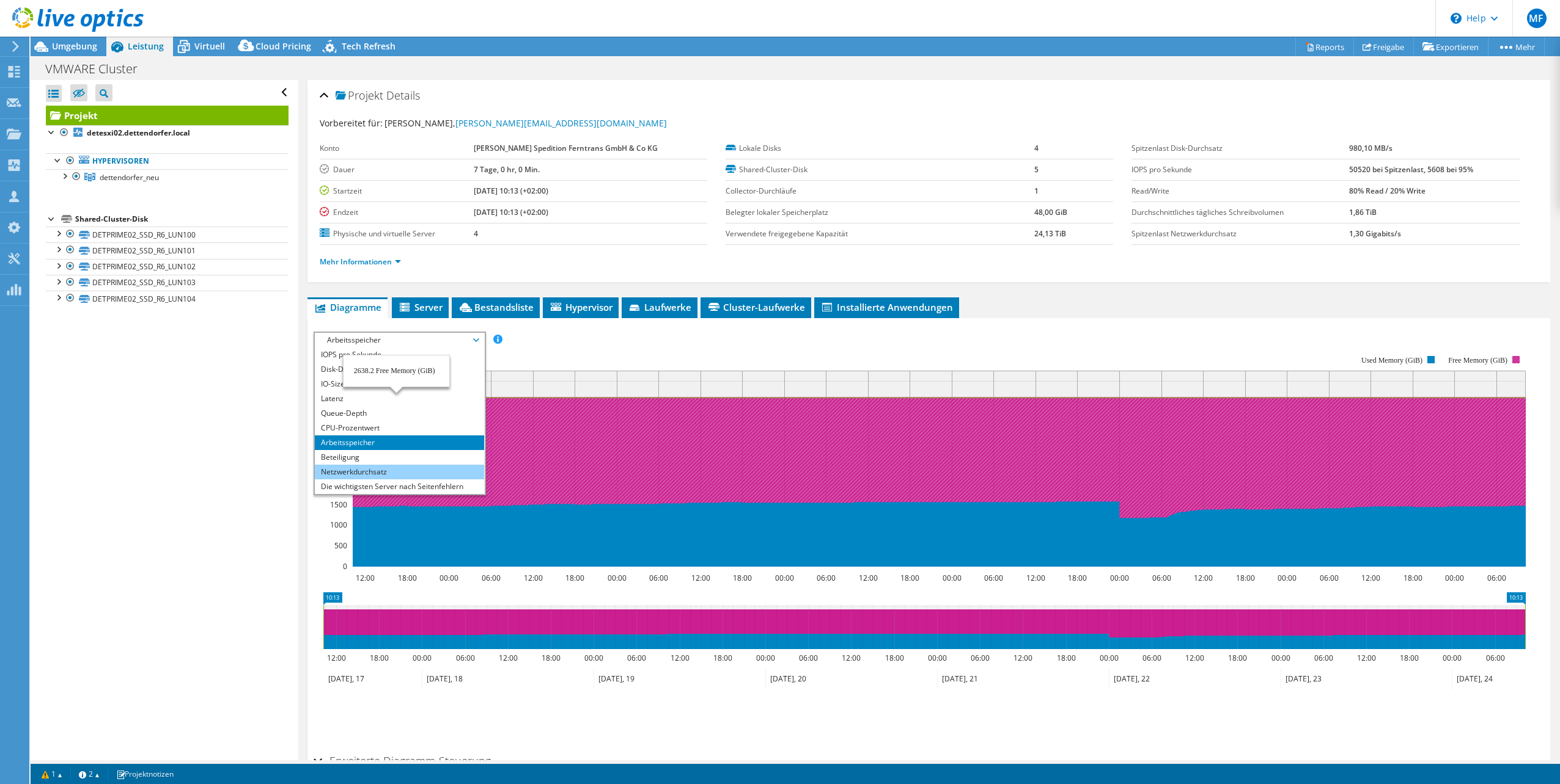
click at [379, 471] on li "Netzwerkdurchsatz" at bounding box center [399, 472] width 169 height 15
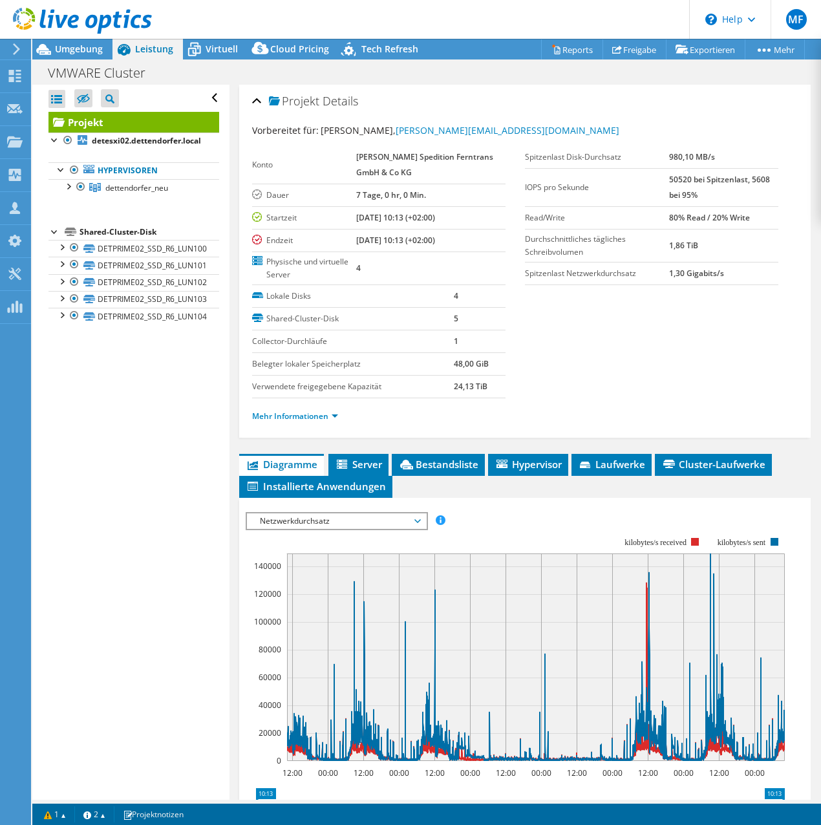
select select "EUFrankfurt"
select select "EUR"
